Goal: Task Accomplishment & Management: Complete application form

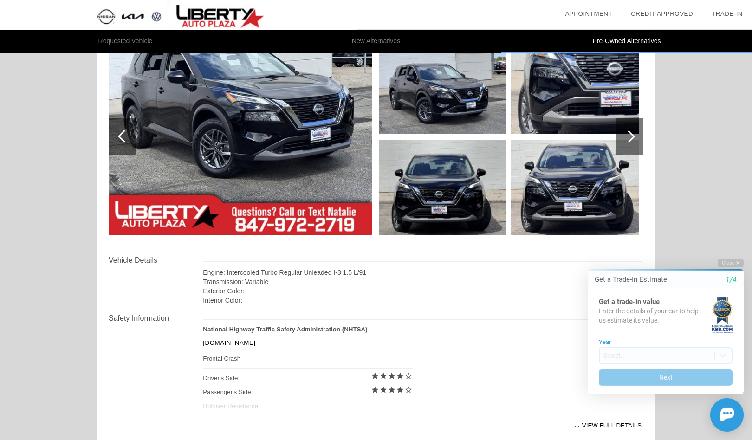
scroll to position [150, 0]
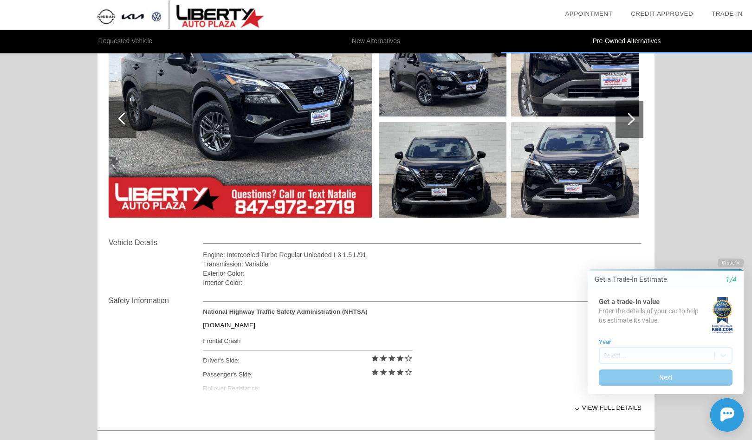
click at [630, 118] on div at bounding box center [628, 119] width 13 height 13
click at [632, 117] on div at bounding box center [628, 119] width 13 height 13
click at [630, 120] on div at bounding box center [628, 119] width 13 height 13
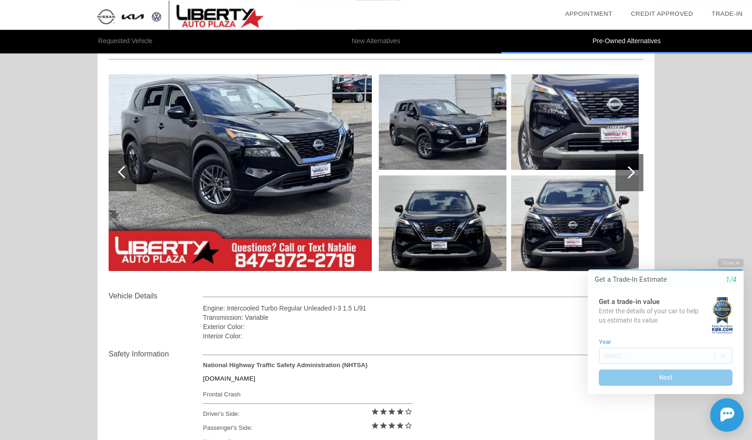
scroll to position [100, 0]
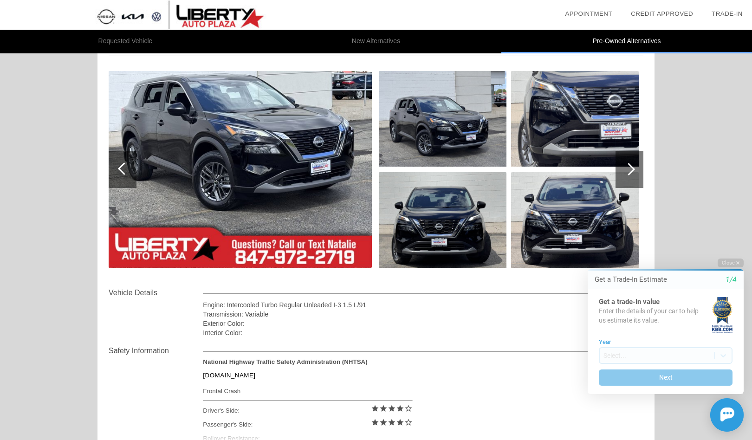
click at [548, 228] on img at bounding box center [575, 220] width 128 height 96
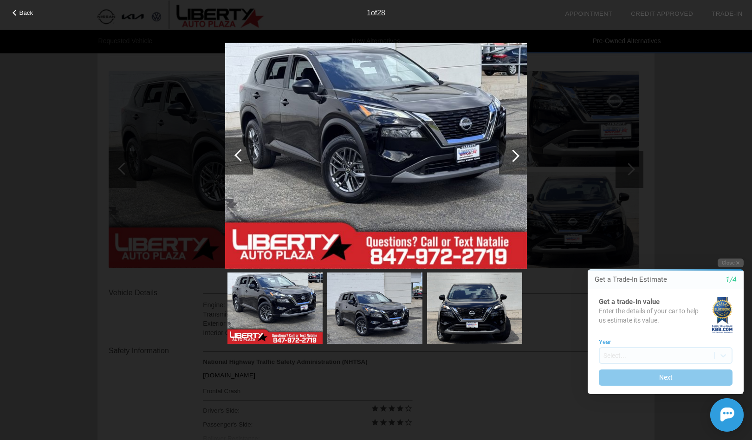
click at [515, 153] on div at bounding box center [513, 155] width 13 height 13
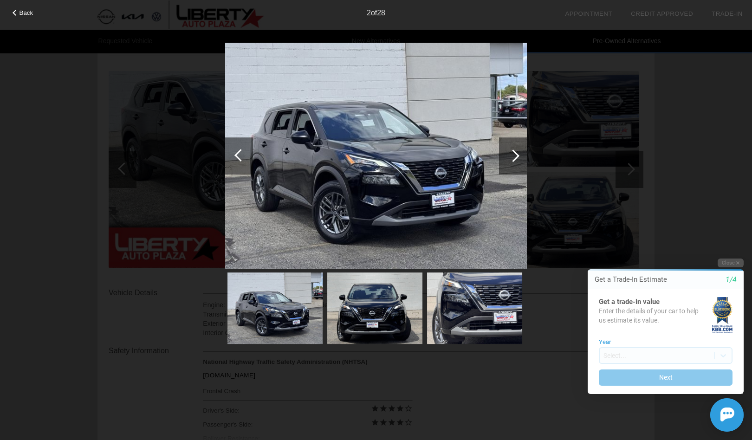
click at [515, 153] on div at bounding box center [513, 155] width 13 height 13
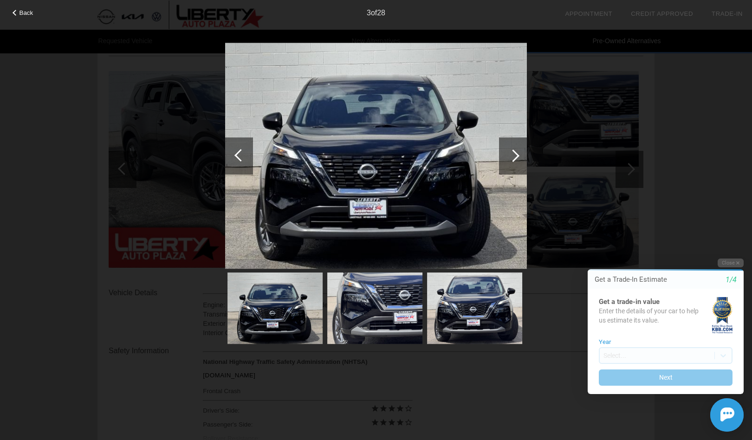
click at [515, 153] on div at bounding box center [513, 155] width 13 height 13
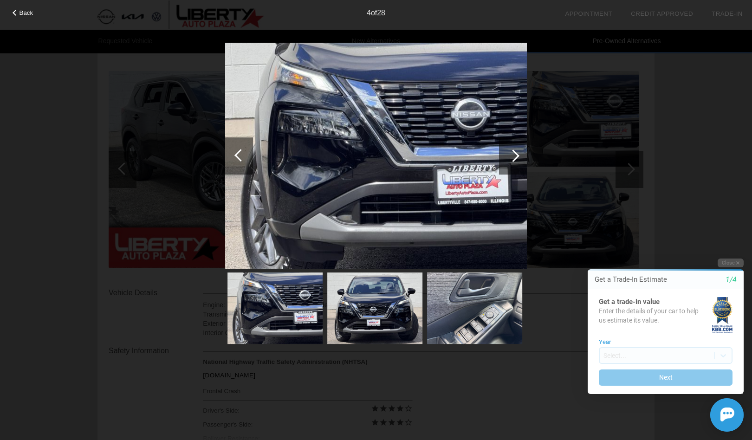
click at [515, 153] on div at bounding box center [513, 155] width 13 height 13
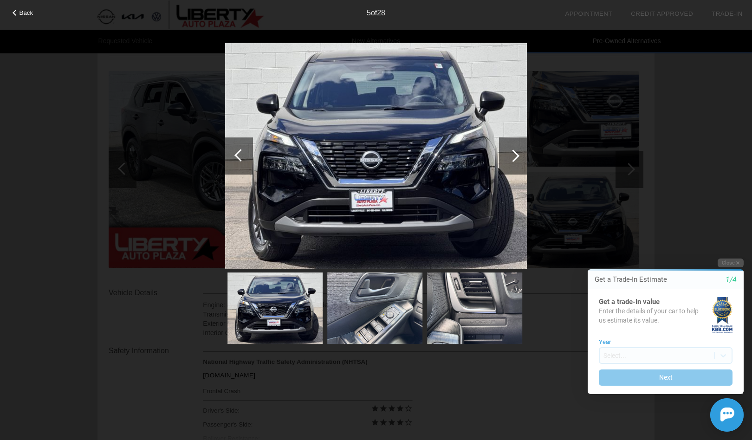
click at [515, 153] on div at bounding box center [513, 155] width 13 height 13
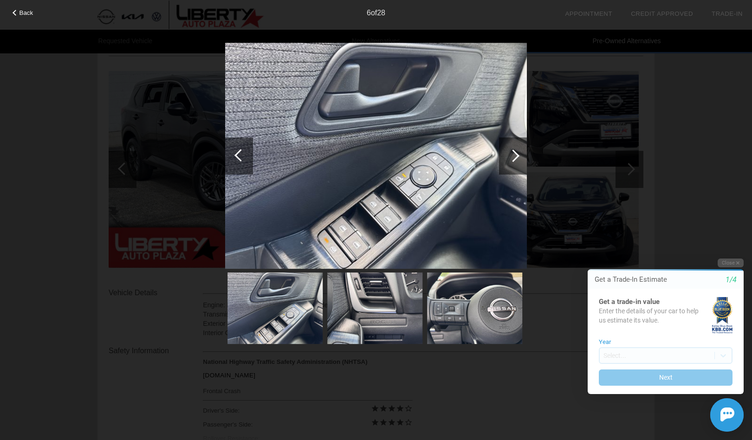
click at [515, 153] on div at bounding box center [513, 155] width 13 height 13
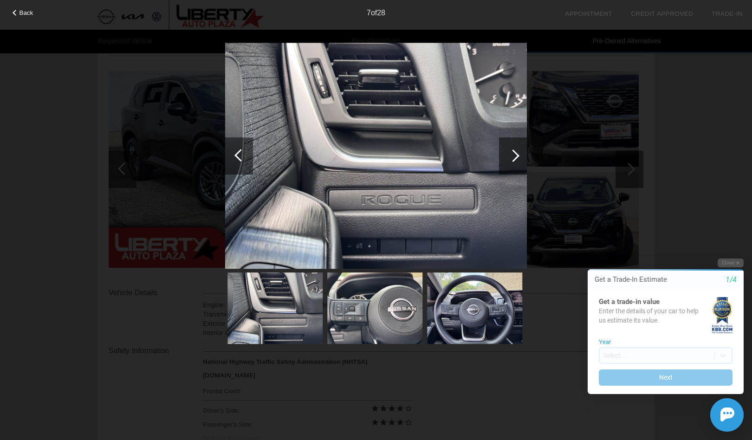
click at [515, 153] on div at bounding box center [513, 155] width 13 height 13
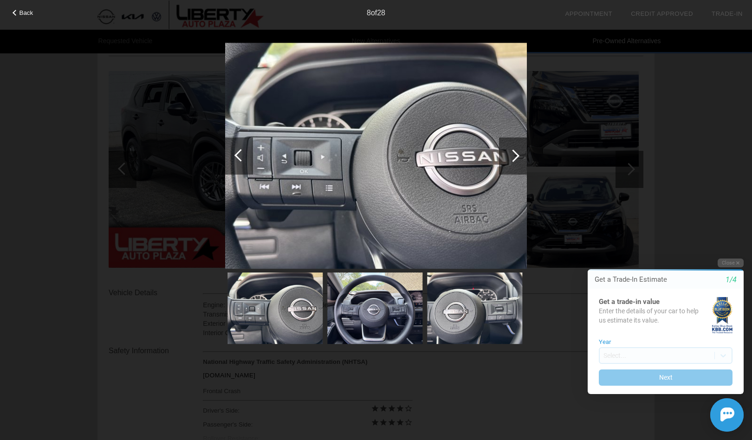
click at [515, 153] on div at bounding box center [513, 155] width 13 height 13
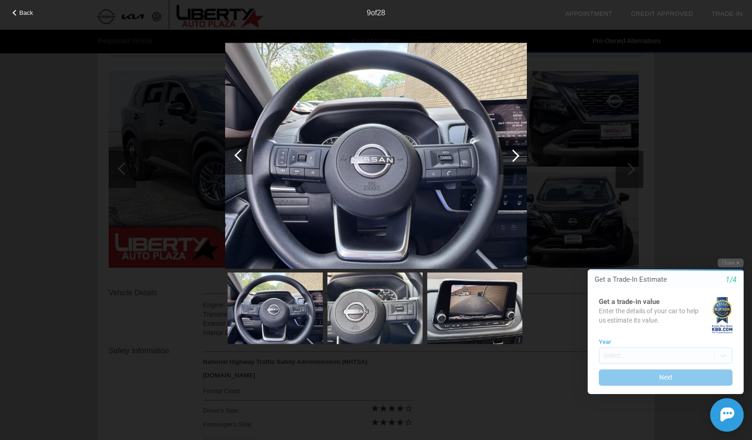
click at [515, 153] on div at bounding box center [513, 155] width 13 height 13
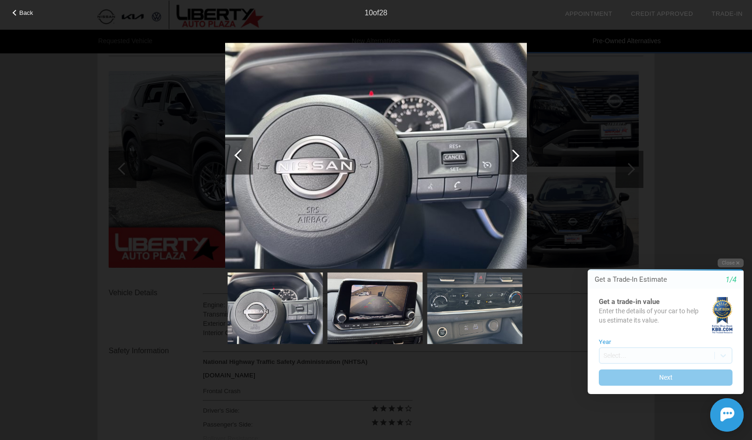
click at [515, 153] on div at bounding box center [513, 155] width 13 height 13
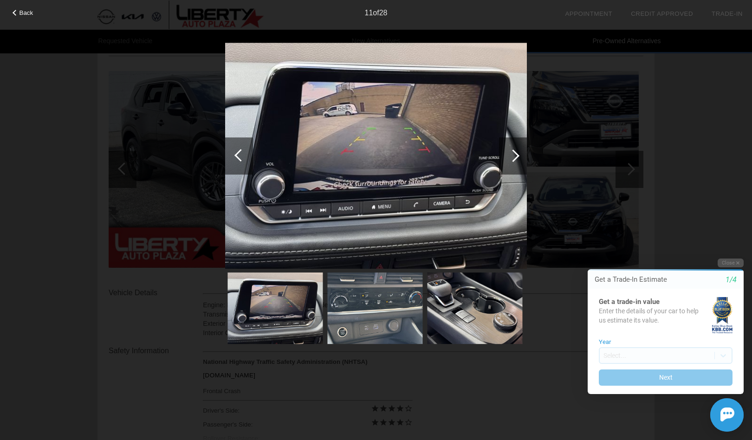
click at [515, 153] on div at bounding box center [513, 155] width 13 height 13
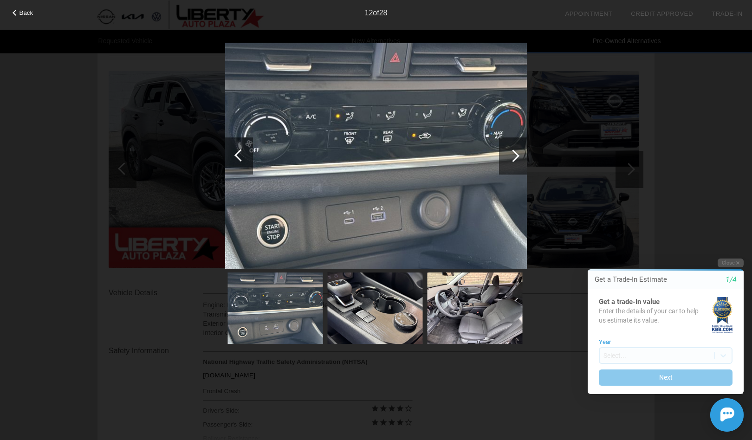
click at [515, 153] on div at bounding box center [513, 155] width 13 height 13
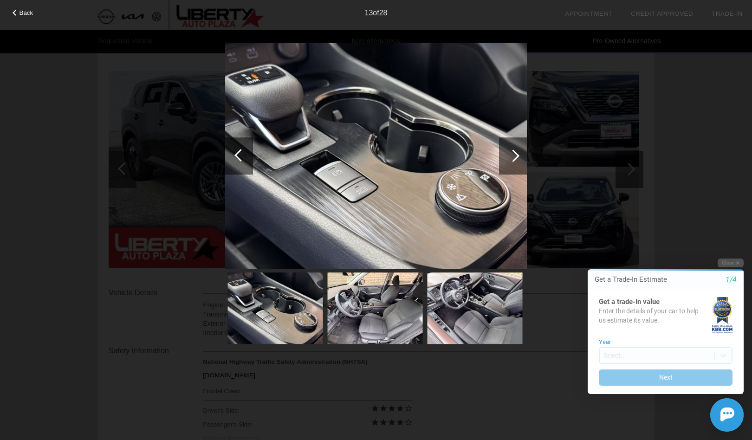
click at [515, 153] on div at bounding box center [513, 155] width 13 height 13
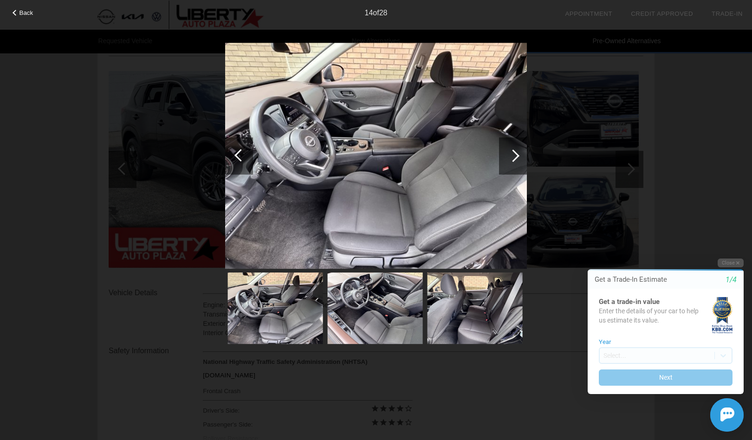
click at [515, 153] on div at bounding box center [513, 155] width 13 height 13
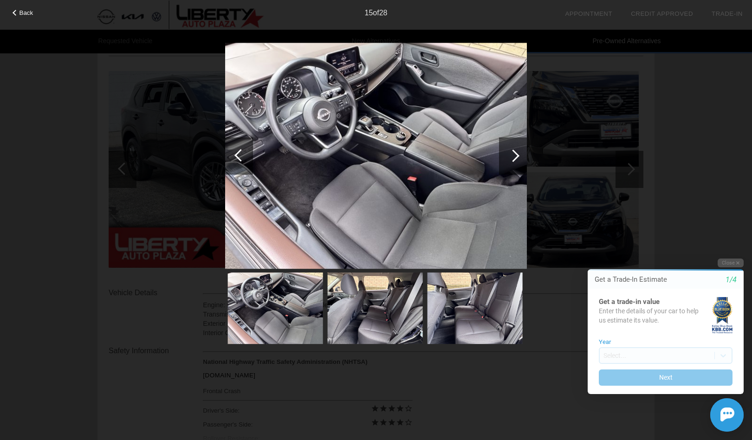
click at [515, 153] on div at bounding box center [513, 155] width 13 height 13
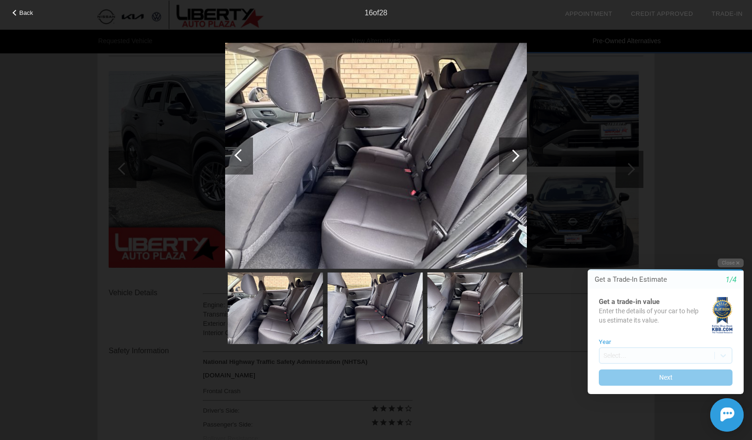
click at [515, 153] on div at bounding box center [513, 155] width 13 height 13
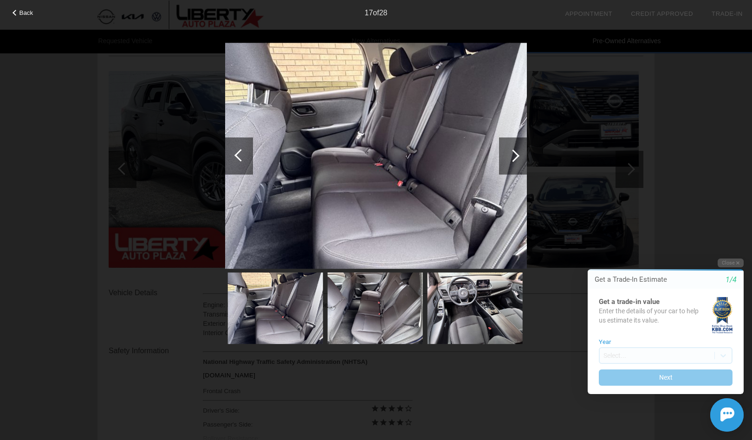
click at [515, 153] on div at bounding box center [513, 155] width 13 height 13
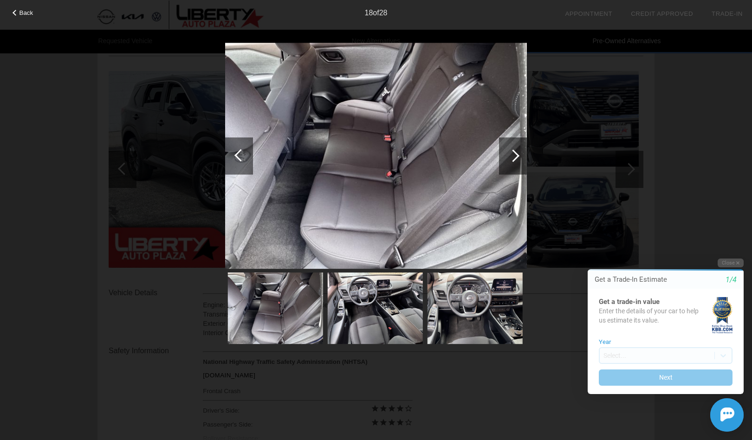
click at [515, 153] on div at bounding box center [513, 155] width 13 height 13
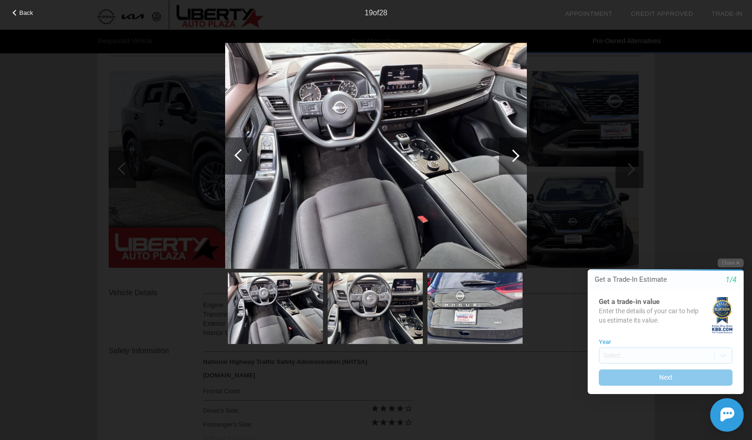
click at [515, 153] on div at bounding box center [513, 155] width 13 height 13
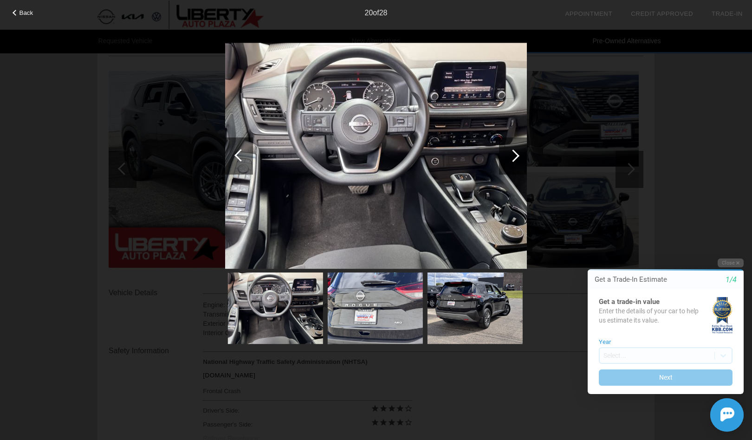
click at [515, 153] on div at bounding box center [513, 155] width 13 height 13
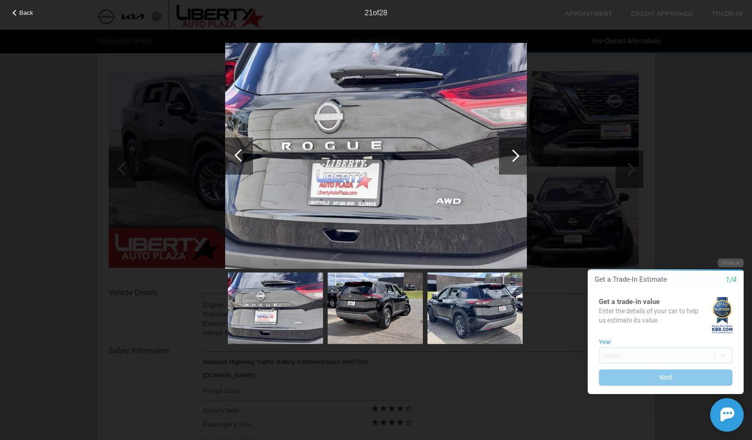
click at [515, 153] on div at bounding box center [513, 155] width 13 height 13
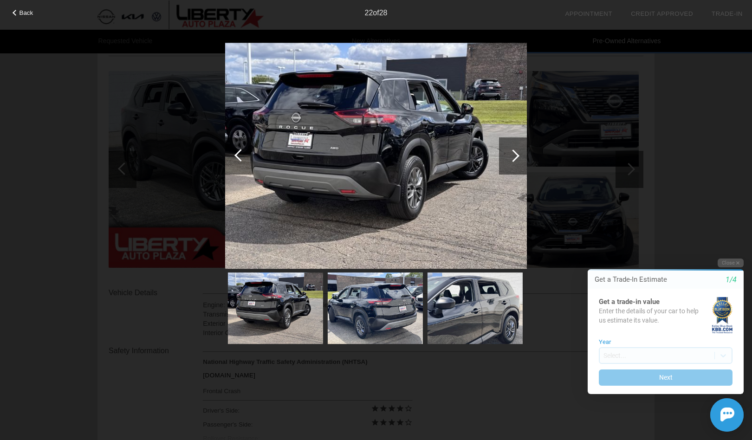
click at [515, 153] on div at bounding box center [513, 155] width 13 height 13
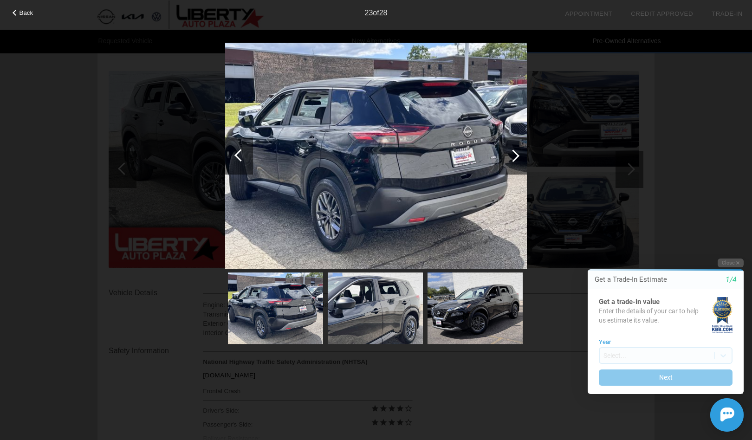
click at [515, 153] on div at bounding box center [513, 155] width 13 height 13
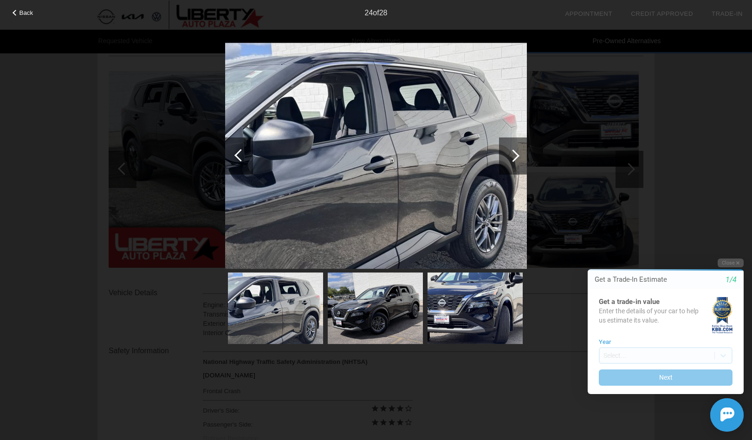
click at [515, 153] on div at bounding box center [513, 155] width 13 height 13
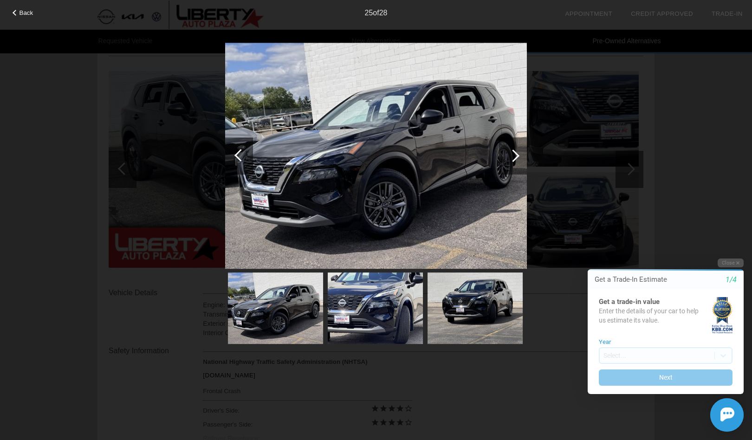
click at [515, 153] on div at bounding box center [513, 155] width 13 height 13
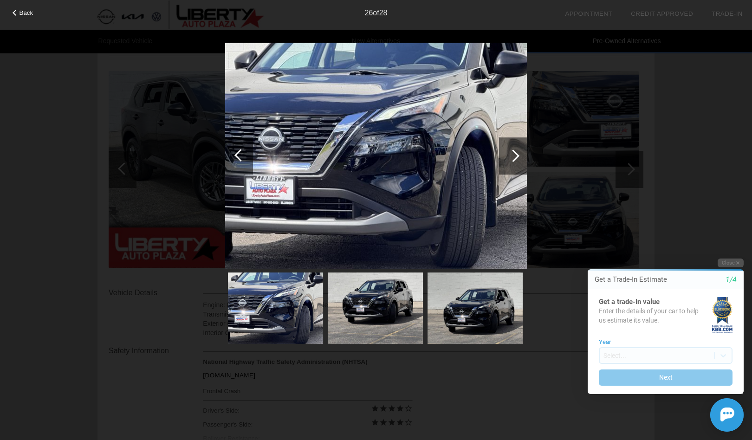
click at [515, 153] on div at bounding box center [513, 155] width 13 height 13
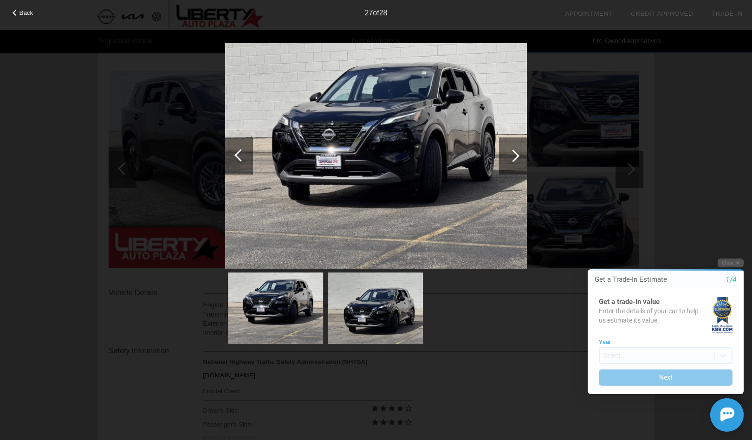
click at [515, 153] on div at bounding box center [513, 155] width 13 height 13
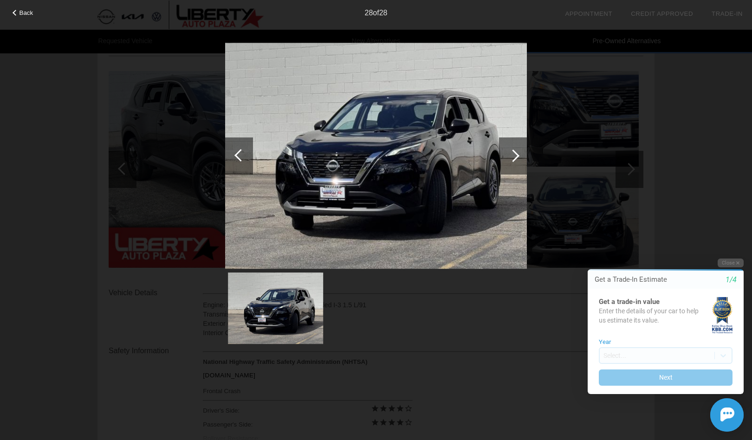
click at [19, 12] on div "Back" at bounding box center [23, 11] width 46 height 5
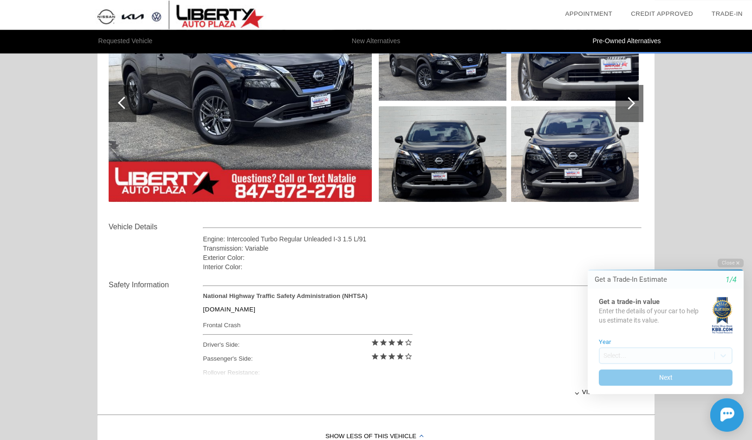
scroll to position [150, 0]
